Goal: Information Seeking & Learning: Check status

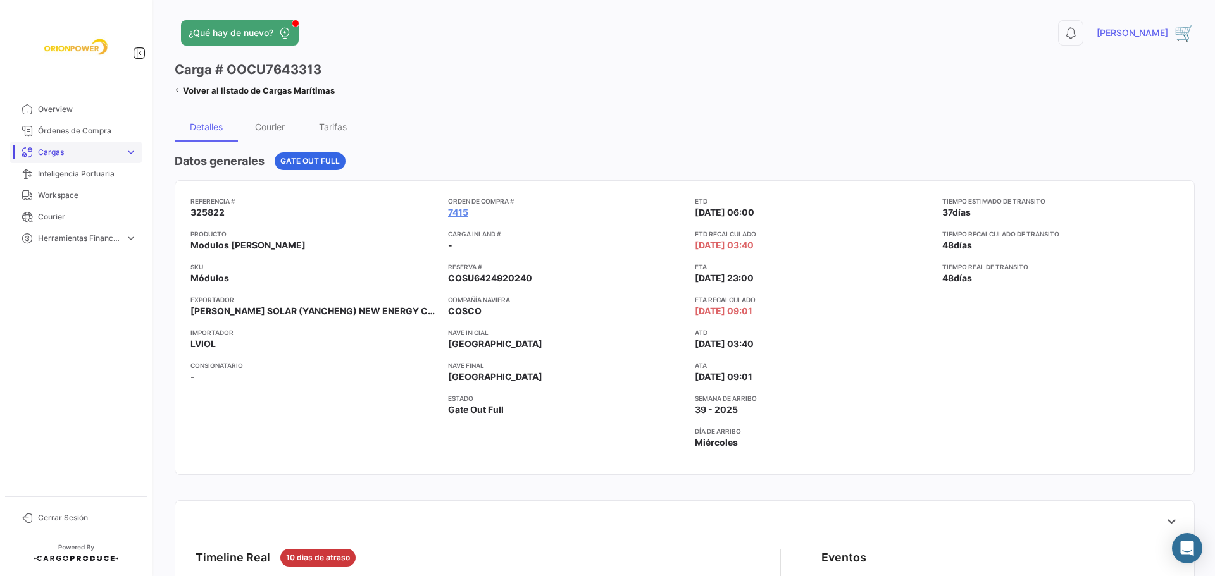
scroll to position [70, 0]
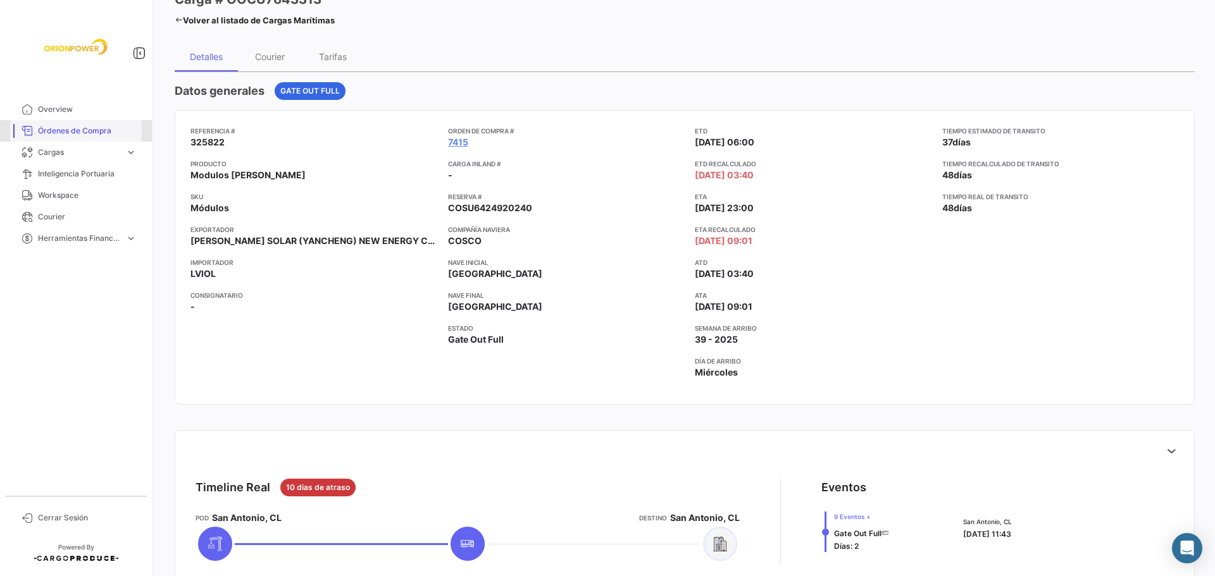
click at [65, 129] on span "Órdenes de Compra" at bounding box center [87, 130] width 99 height 11
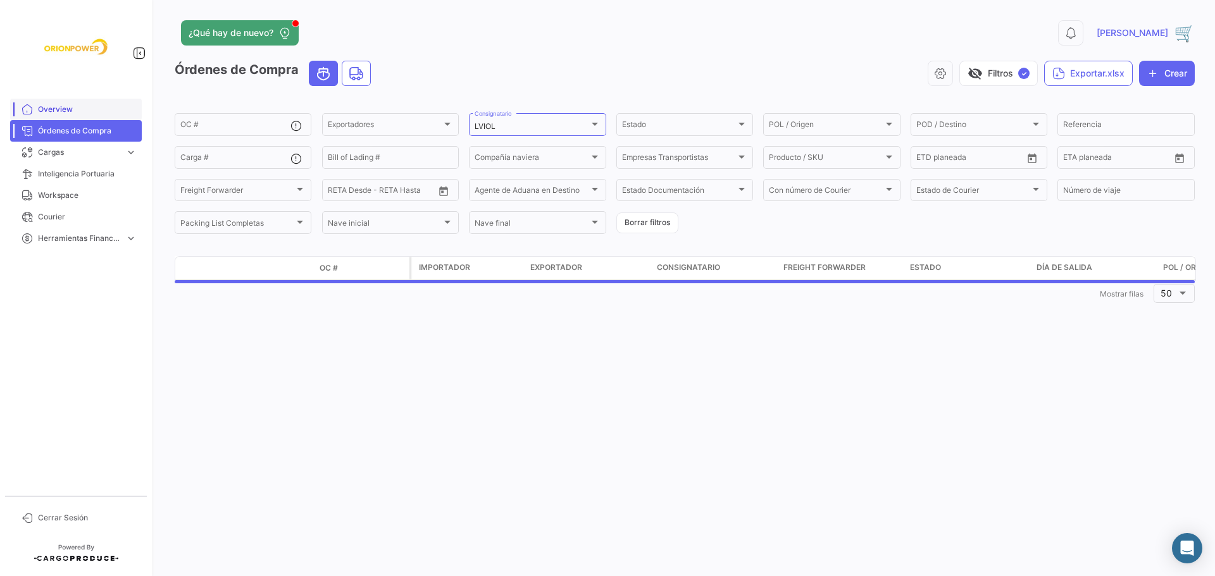
click at [68, 113] on span "Overview" at bounding box center [87, 109] width 99 height 11
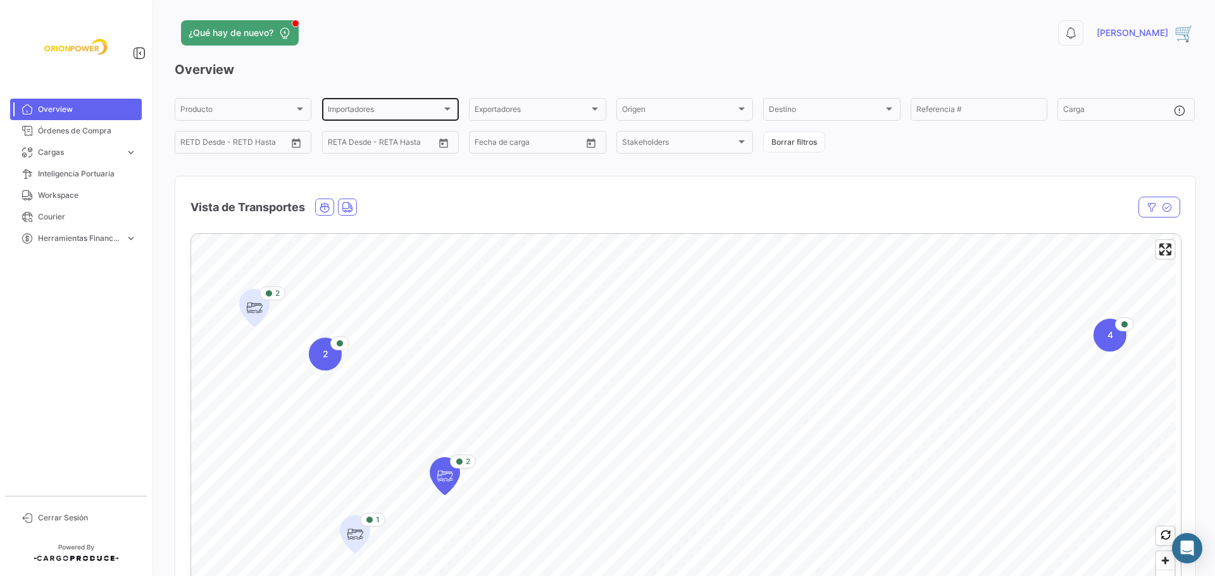
click at [444, 110] on div at bounding box center [447, 109] width 6 height 3
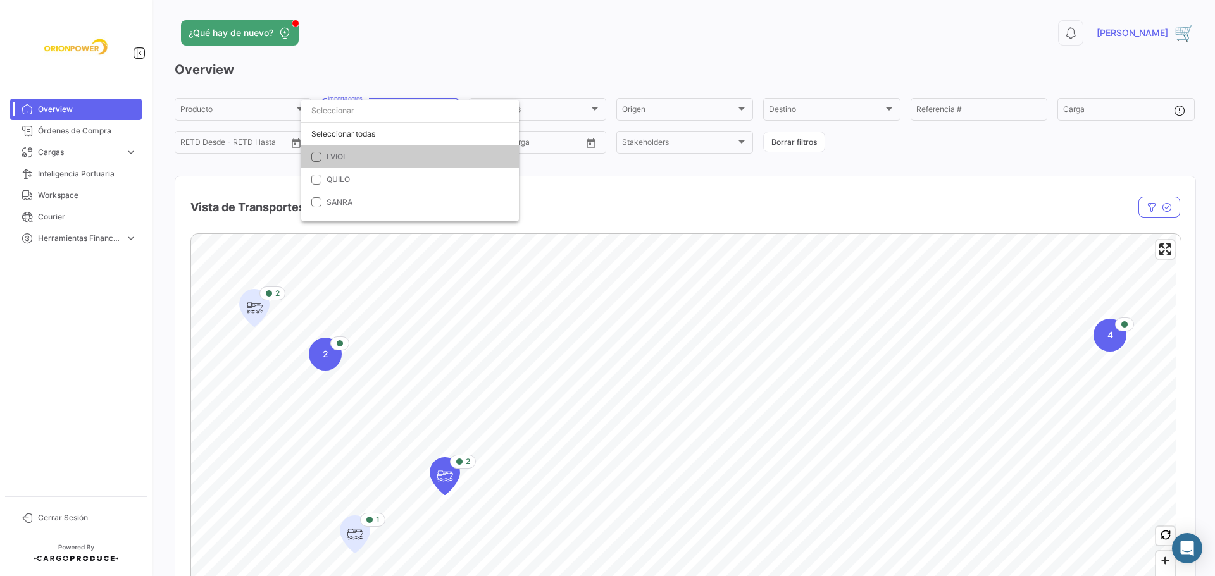
click at [341, 158] on span "LVIOL" at bounding box center [336, 156] width 21 height 9
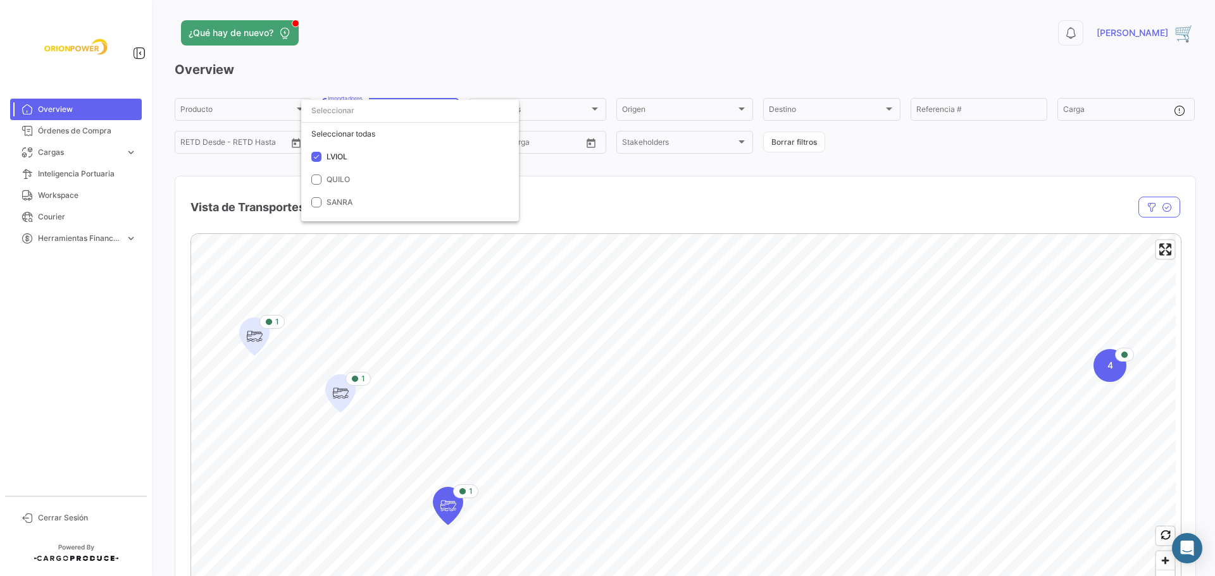
click at [449, 505] on div at bounding box center [607, 288] width 1215 height 576
click at [446, 507] on icon "Map marker" at bounding box center [448, 506] width 18 height 27
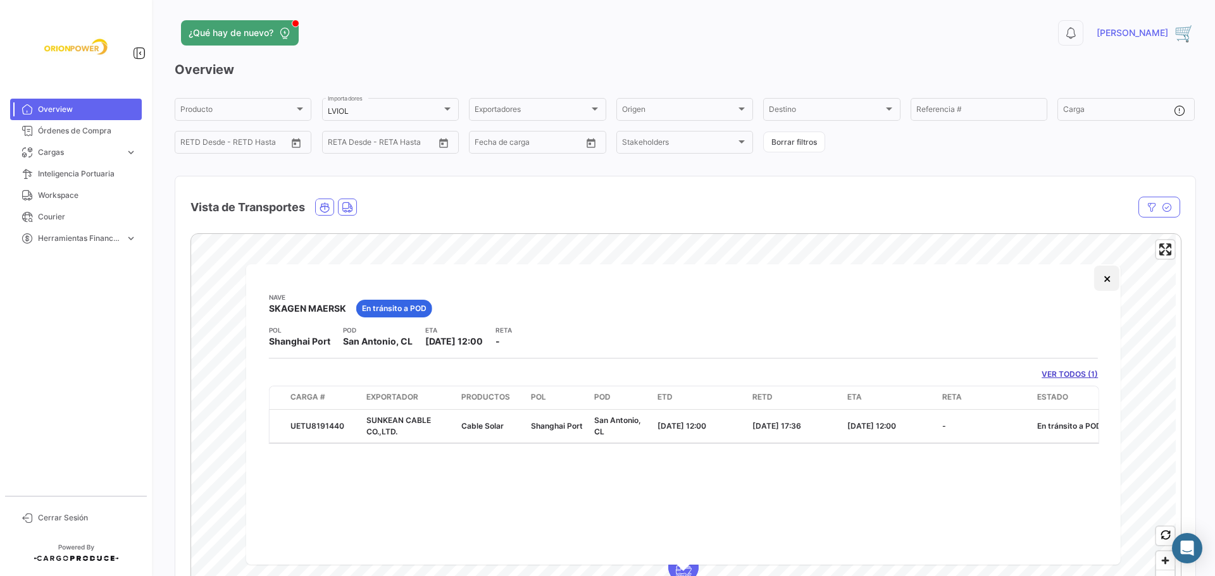
click at [1106, 276] on button "×" at bounding box center [1106, 278] width 25 height 25
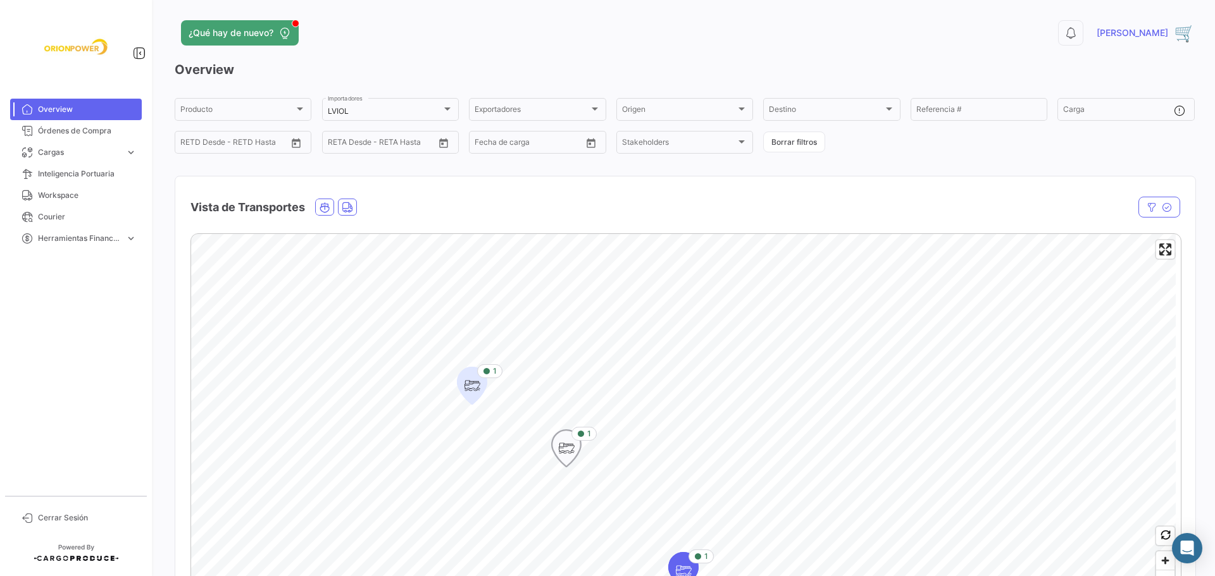
click at [567, 447] on icon "Map marker" at bounding box center [566, 448] width 18 height 27
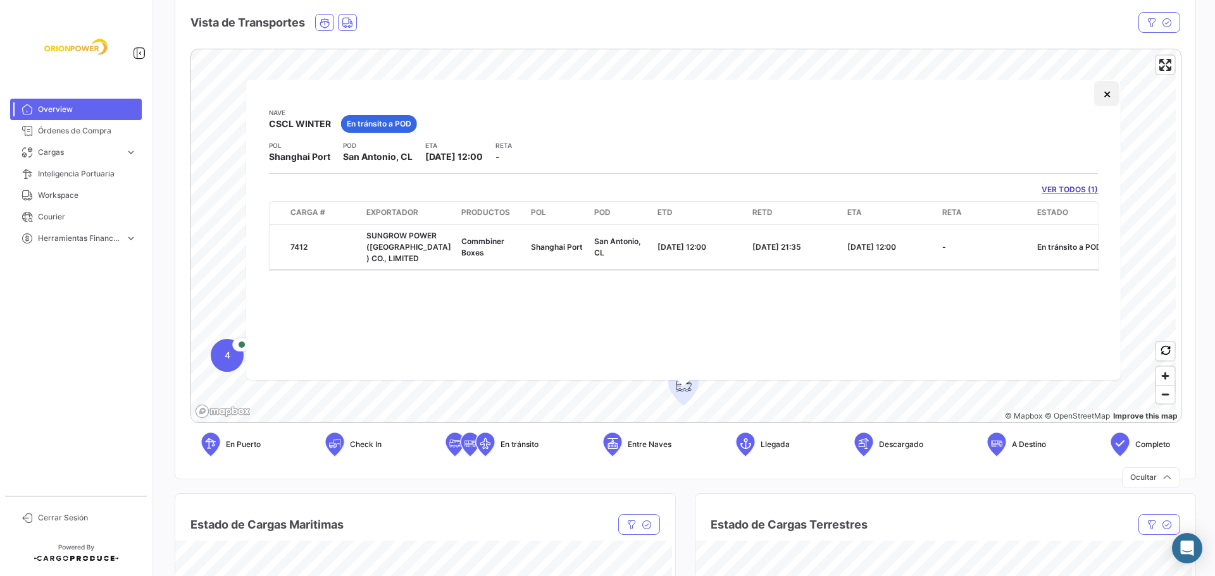
click at [1105, 94] on button "×" at bounding box center [1106, 93] width 25 height 25
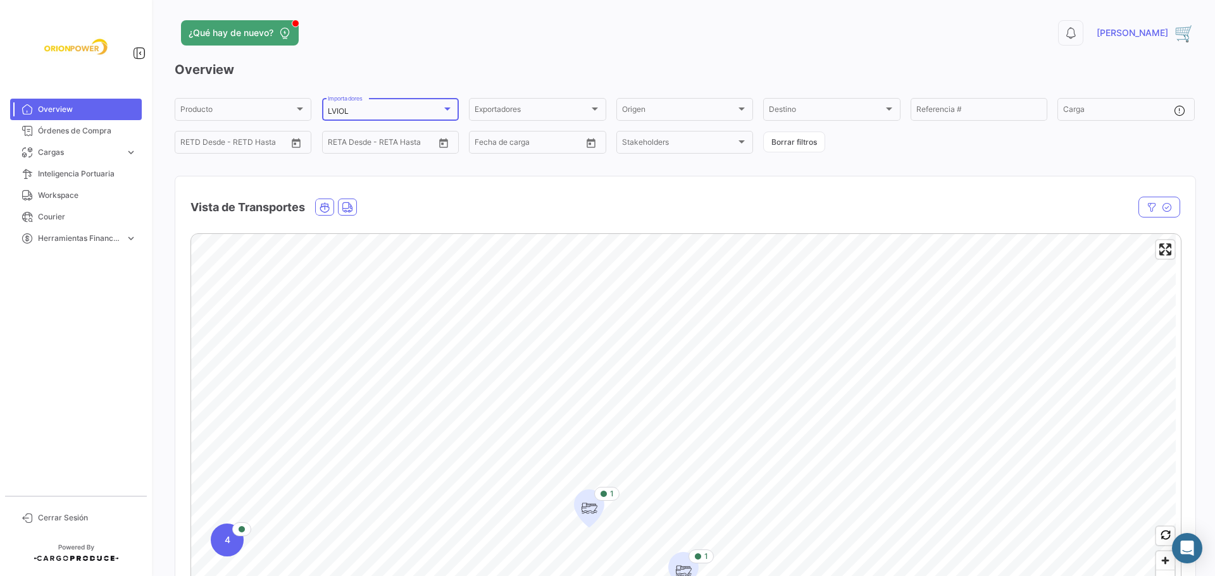
click at [450, 108] on div at bounding box center [447, 109] width 11 height 10
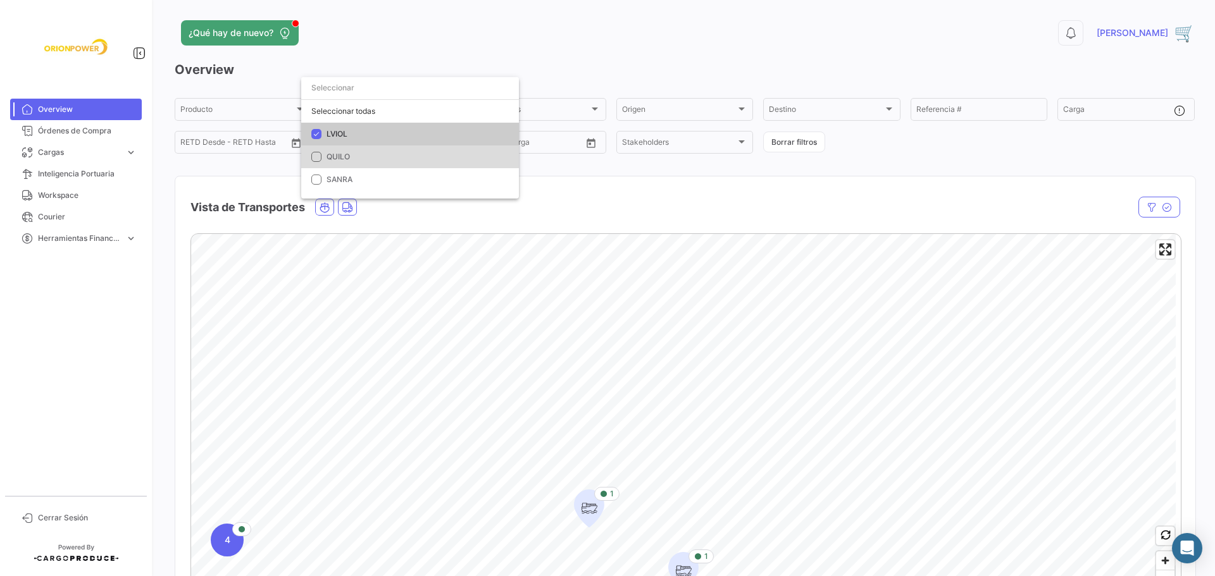
click at [334, 161] on span "QUILO" at bounding box center [414, 156] width 177 height 11
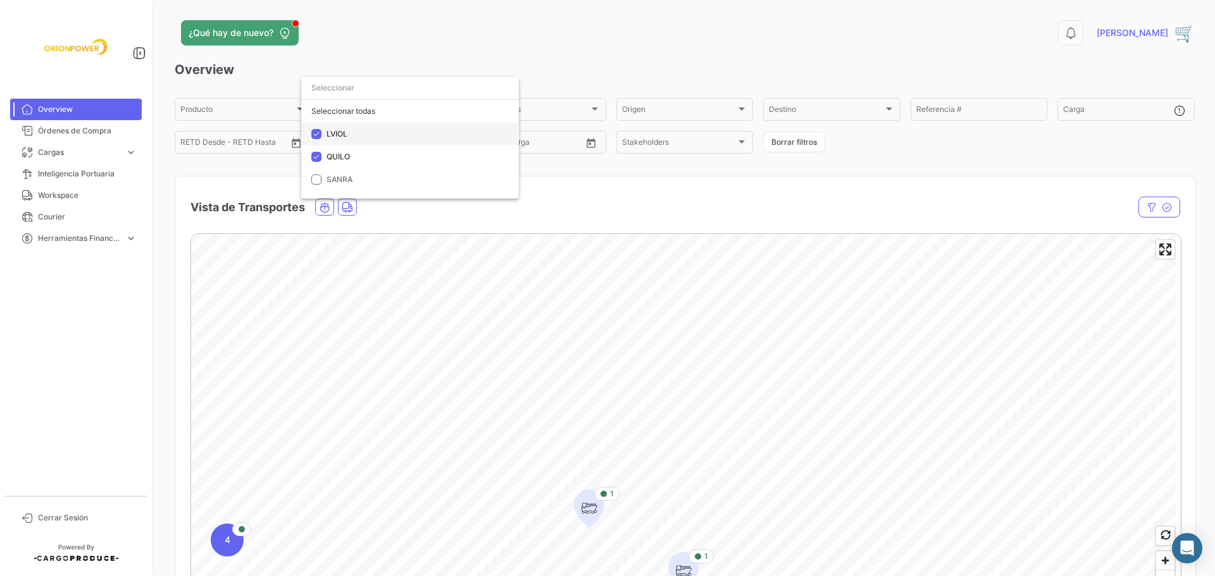
click at [319, 137] on mat-pseudo-checkbox at bounding box center [316, 134] width 10 height 10
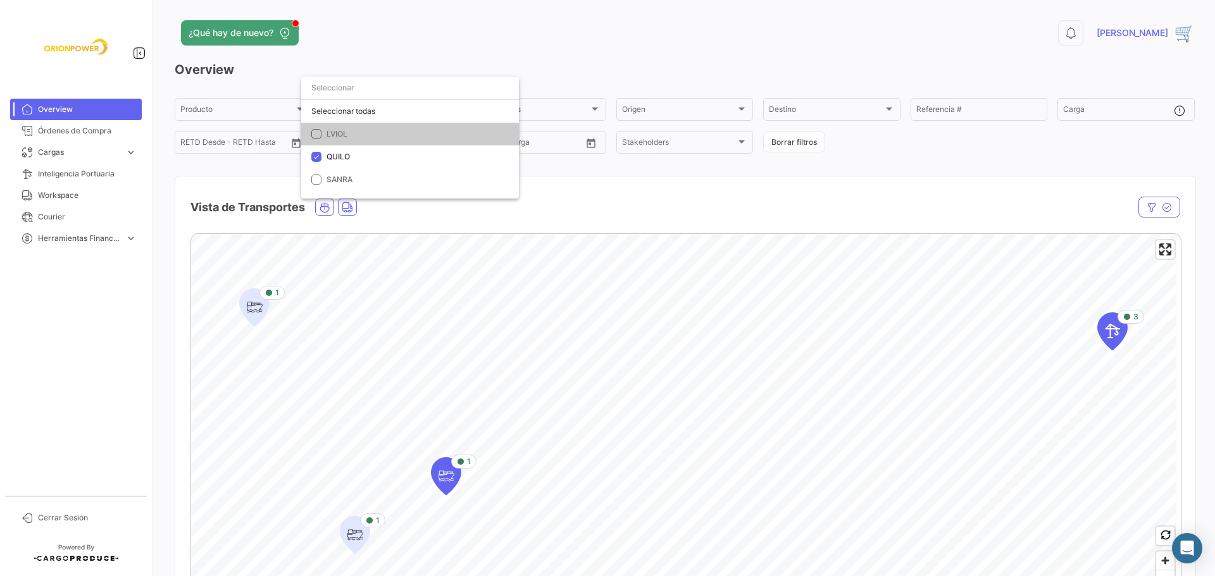
click at [445, 472] on div at bounding box center [607, 288] width 1215 height 576
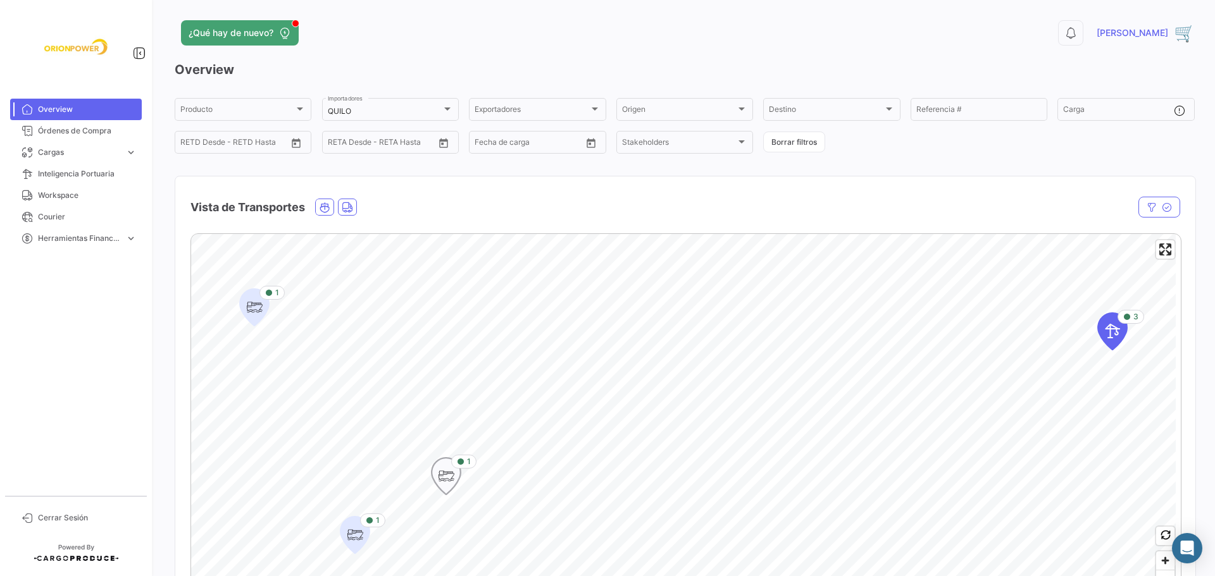
click at [436, 470] on icon "Map marker" at bounding box center [445, 476] width 29 height 37
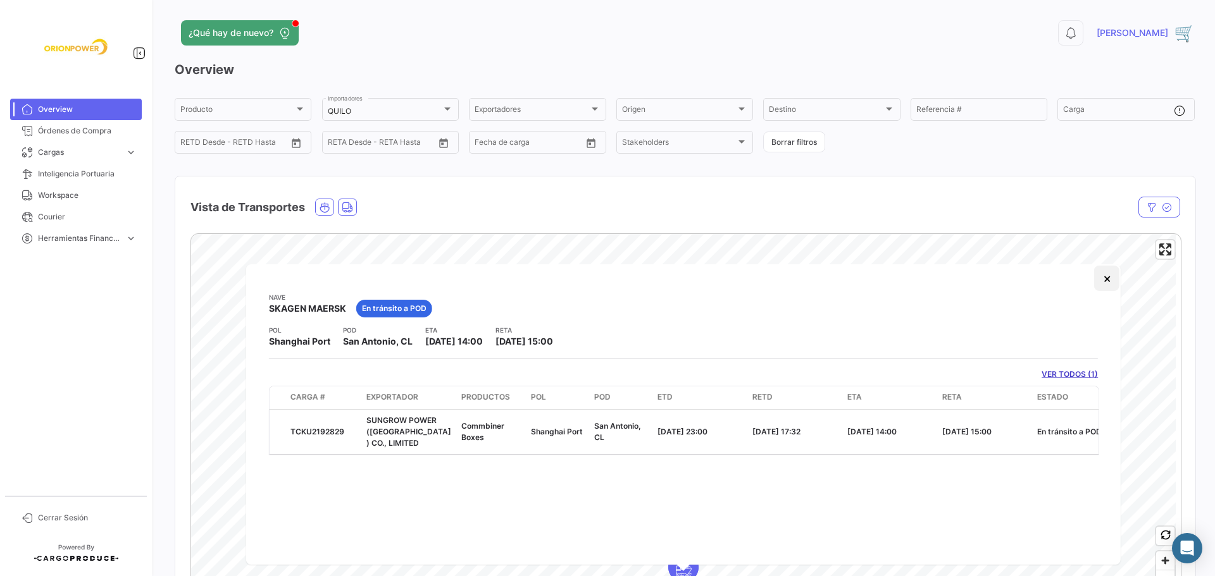
click at [1108, 280] on button "×" at bounding box center [1106, 278] width 25 height 25
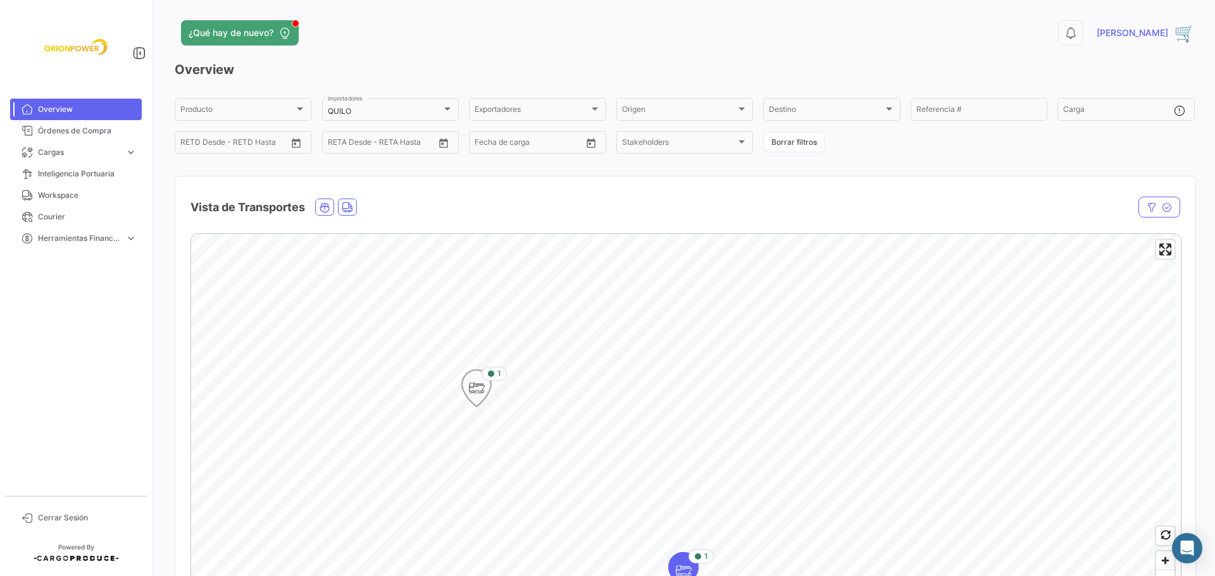
click at [471, 397] on icon "Map marker" at bounding box center [476, 388] width 18 height 27
